Goal: Task Accomplishment & Management: Use online tool/utility

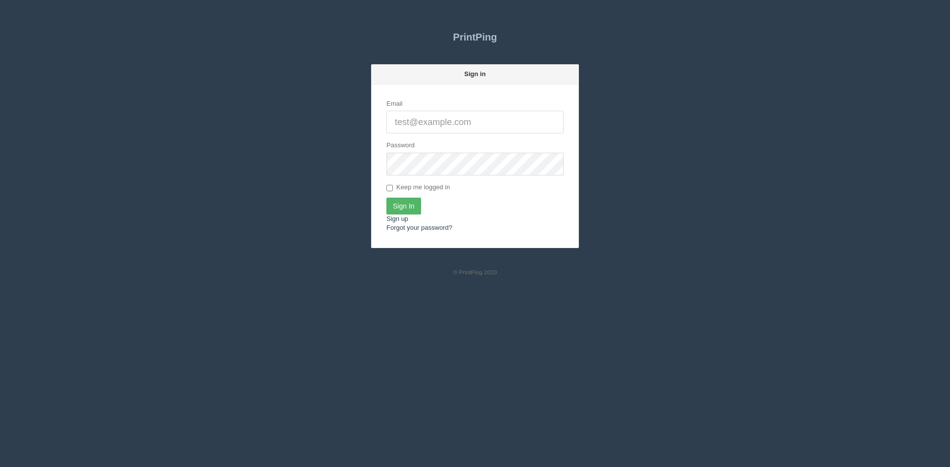
type input "[PERSON_NAME][EMAIL_ADDRESS][DOMAIN_NAME]"
click at [406, 207] on input "Sign In" at bounding box center [403, 206] width 35 height 17
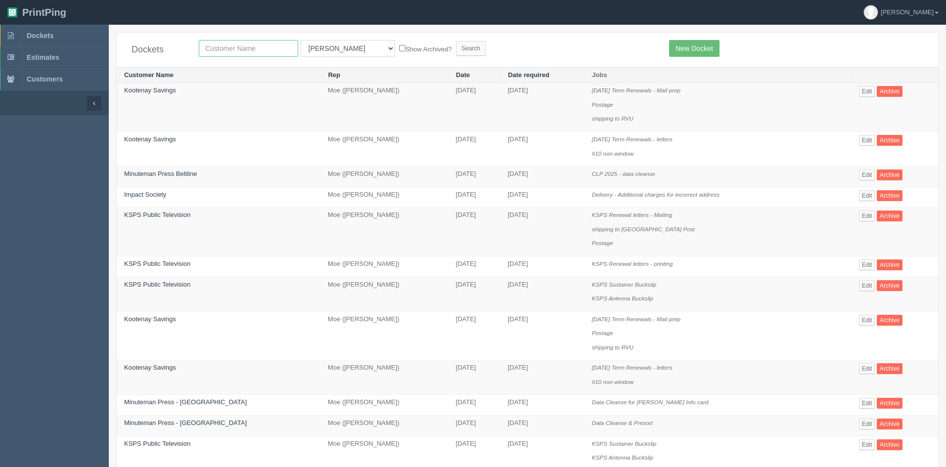
click at [224, 50] on input "text" at bounding box center [248, 48] width 99 height 17
type input "mybite"
click at [328, 44] on select "All Users Ali Ali Test 1 Aly Amy Ankit Arif Brandon Dan France Greg Jim Mark Ma…" at bounding box center [347, 48] width 95 height 17
select select
click at [300, 40] on select "All Users Ali Ali Test 1 Aly Amy Ankit Arif Brandon Dan France Greg Jim Mark Ma…" at bounding box center [347, 48] width 95 height 17
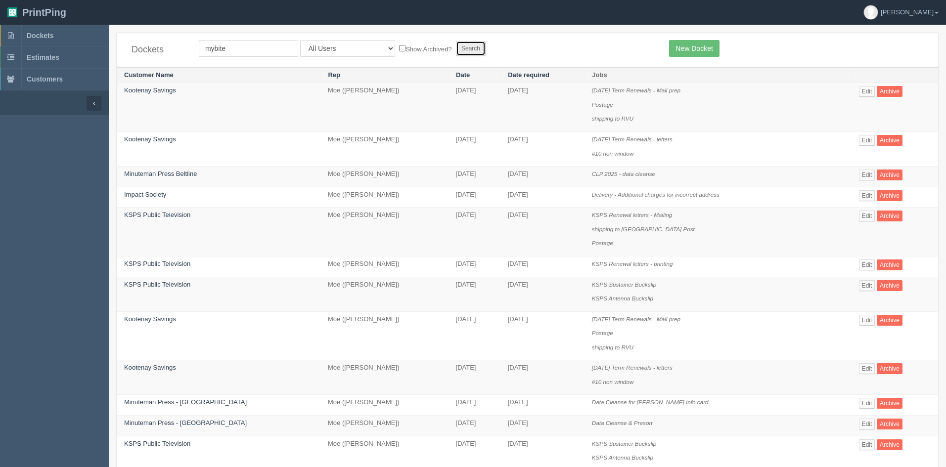
click at [456, 48] on input "Search" at bounding box center [471, 48] width 30 height 15
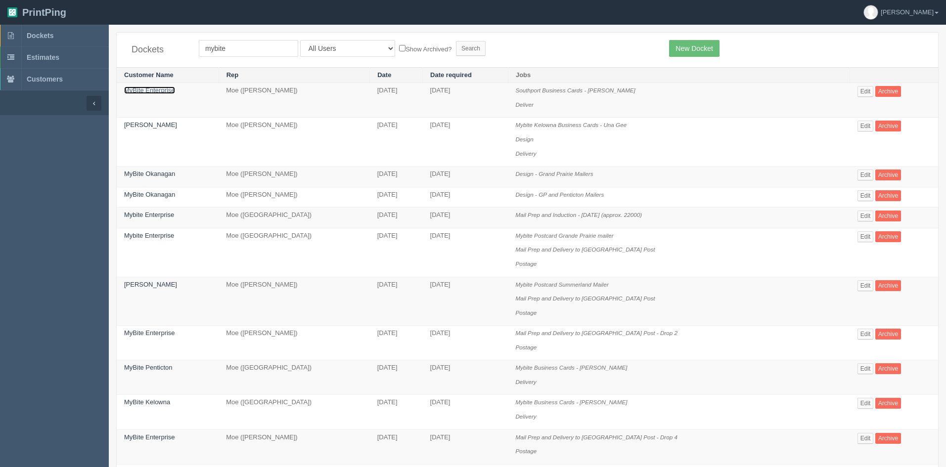
click at [164, 91] on link "MyBite Enterprise" at bounding box center [149, 90] width 51 height 7
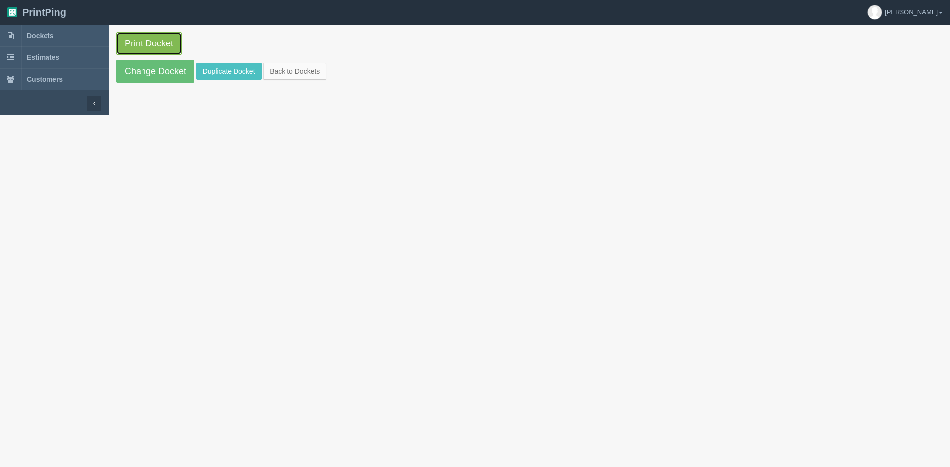
click at [133, 43] on link "Print Docket" at bounding box center [148, 43] width 65 height 23
